Goal: Navigation & Orientation: Find specific page/section

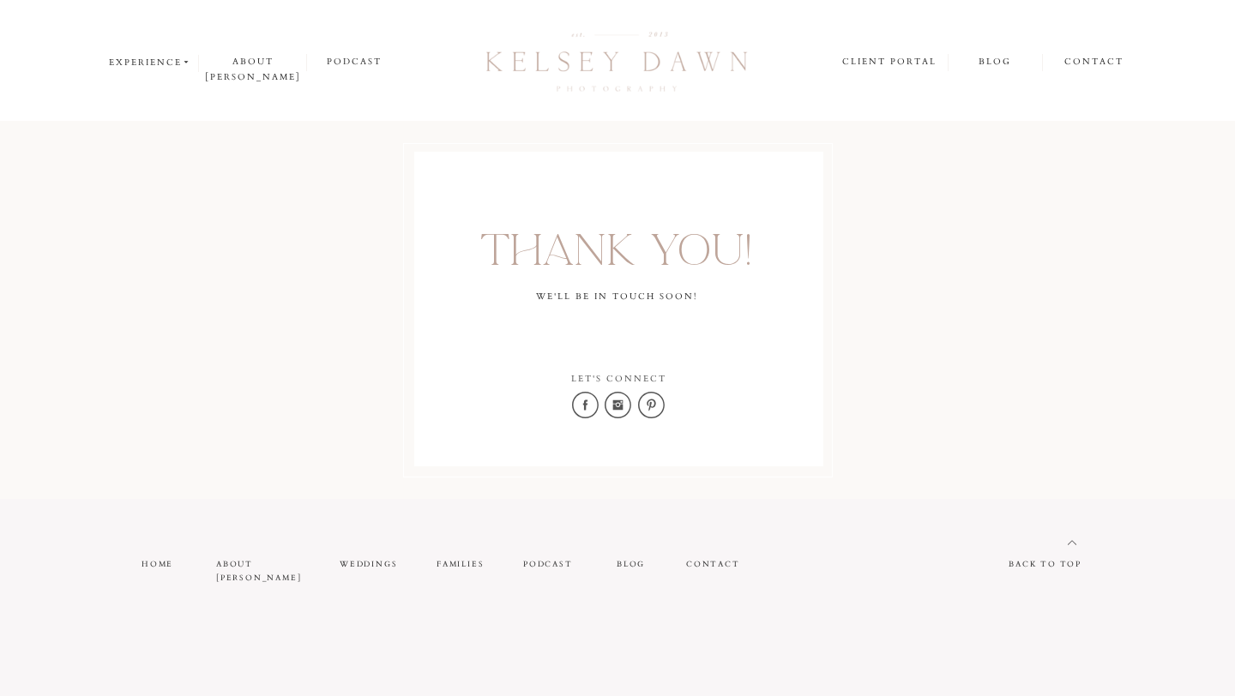
click at [183, 63] on icon at bounding box center [186, 62] width 9 height 9
click at [174, 84] on p "weddings" at bounding box center [154, 83] width 90 height 15
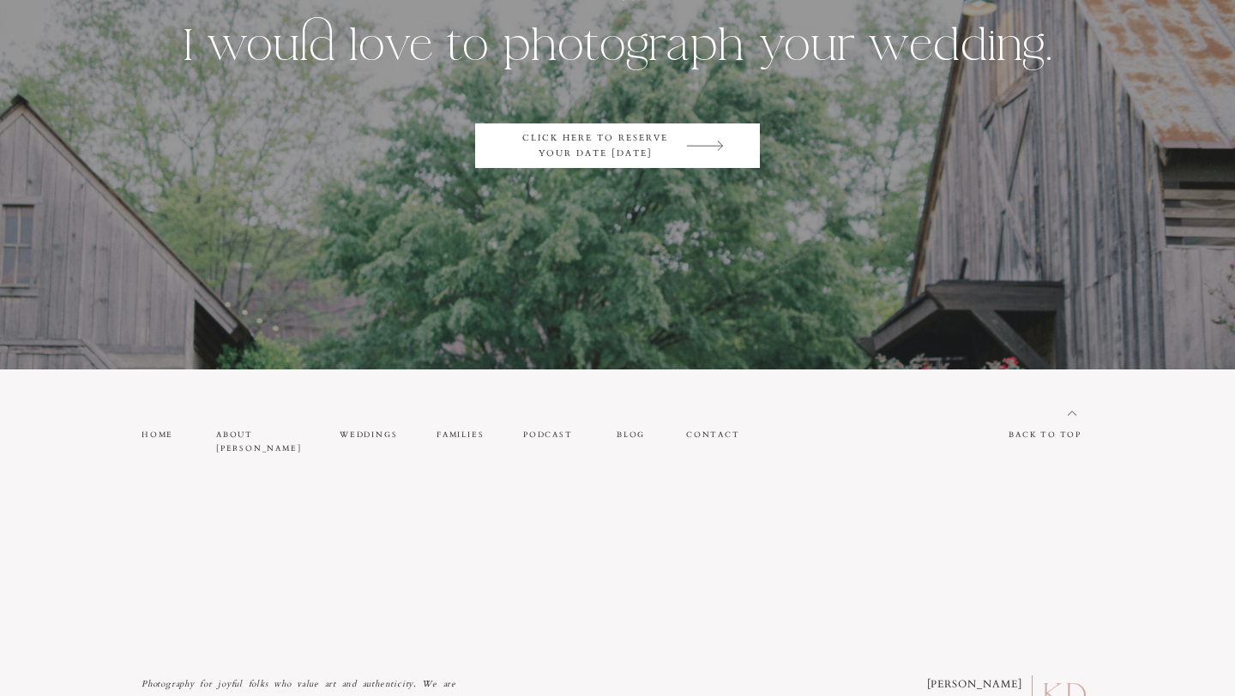
scroll to position [9300, 0]
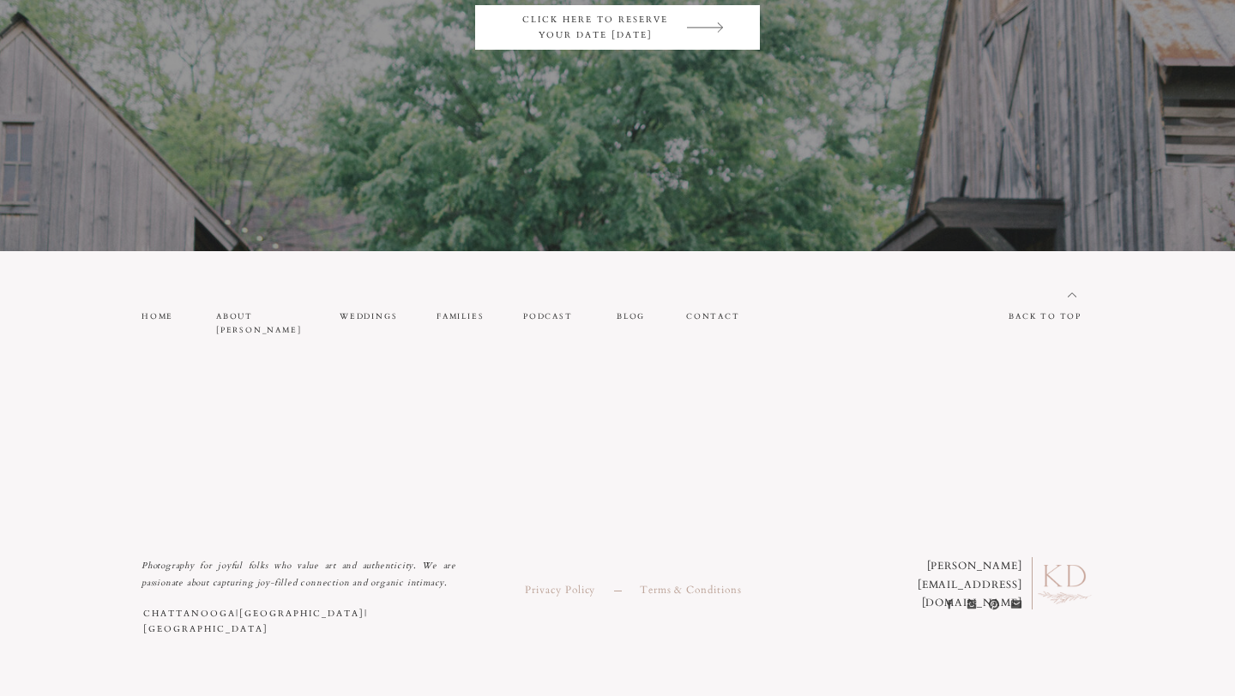
click at [588, 44] on div at bounding box center [617, 27] width 285 height 45
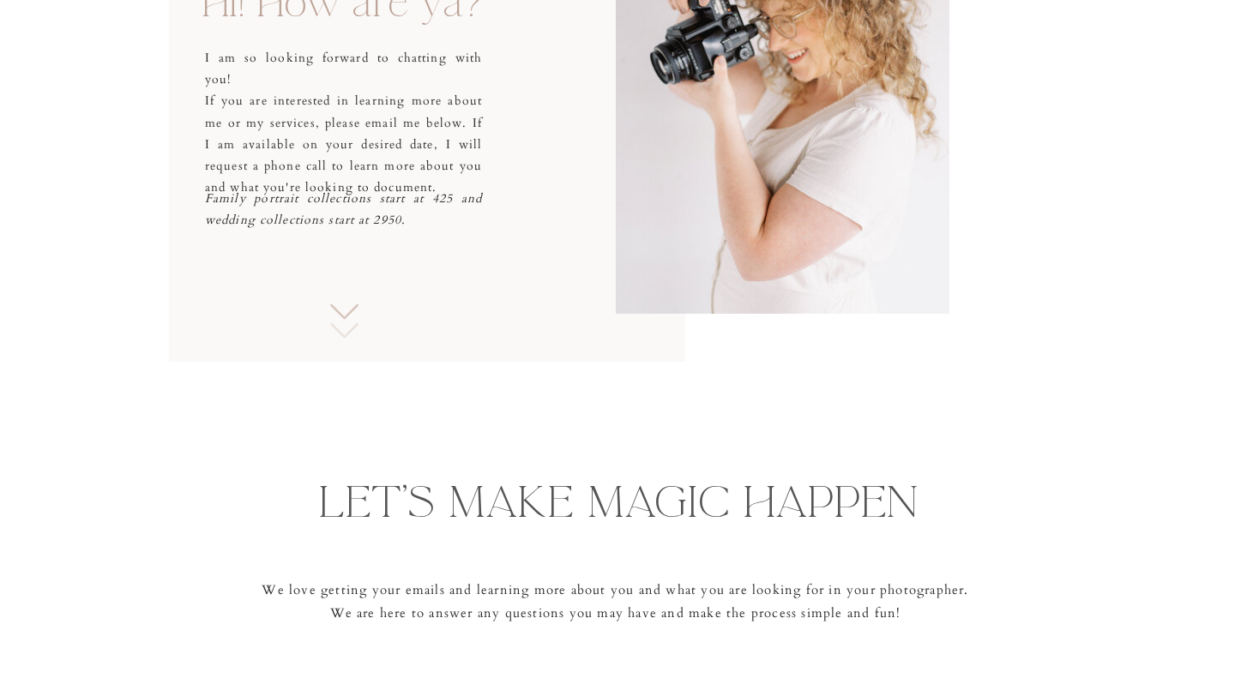
scroll to position [259, 0]
